Goal: Obtain resource: Obtain resource

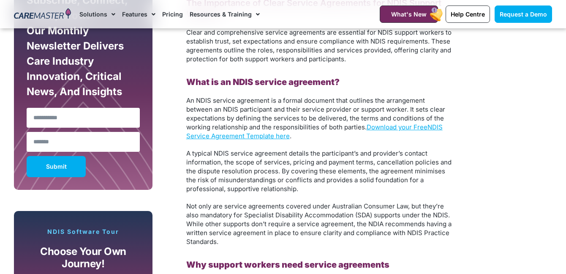
scroll to position [507, 0]
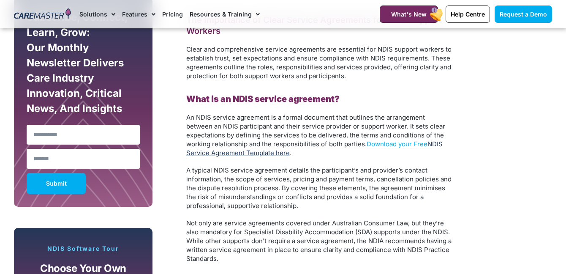
click at [261, 151] on link "NDIS Service Agreement Template here" at bounding box center [314, 148] width 256 height 17
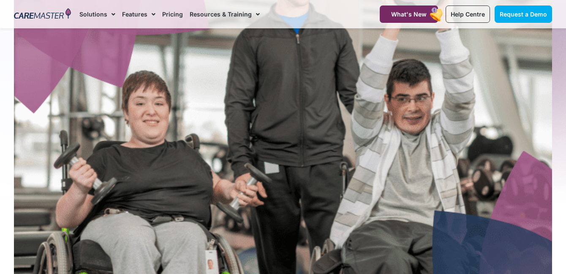
scroll to position [0, 0]
